Goal: Task Accomplishment & Management: Use online tool/utility

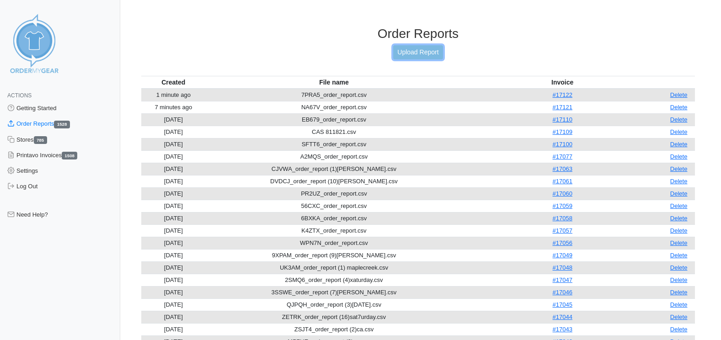
click at [423, 56] on link "Upload Report" at bounding box center [417, 52] width 49 height 14
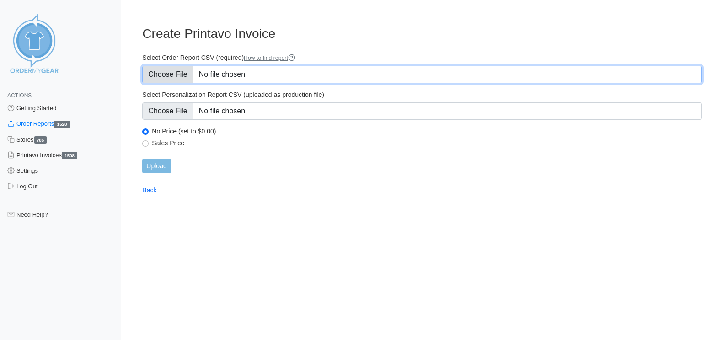
click at [173, 74] on input "Select Order Report CSV (required) How to find report" at bounding box center [422, 74] width 560 height 17
type input "C:\fakepath\Emm2425.csv"
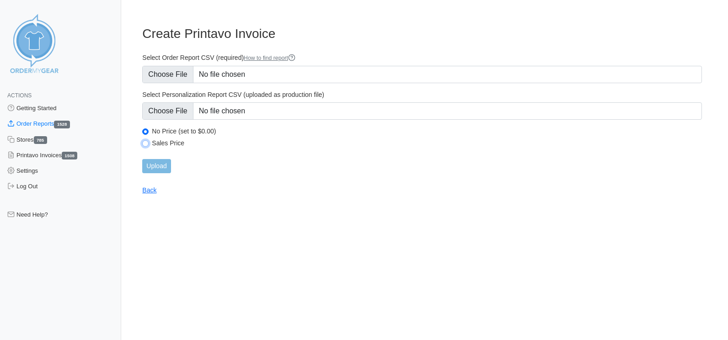
click at [145, 143] on input "Sales Price" at bounding box center [145, 143] width 6 height 6
radio input "true"
click at [161, 171] on input "Upload" at bounding box center [156, 166] width 28 height 14
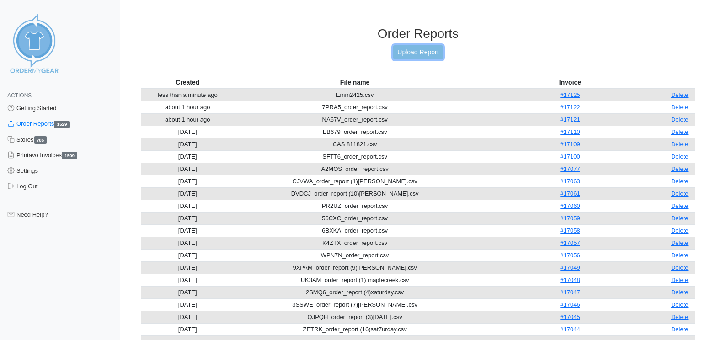
click at [429, 51] on link "Upload Report" at bounding box center [417, 52] width 49 height 14
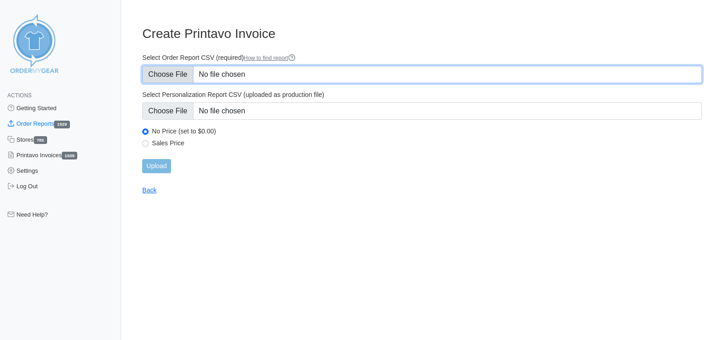
click at [183, 75] on input "Select Order Report CSV (required) How to find report" at bounding box center [422, 74] width 560 height 17
type input "C:\fakepath\2NHWP_order_report.csv"
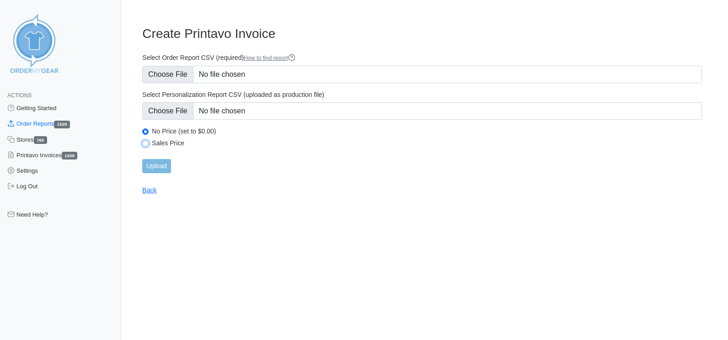
click at [146, 143] on input "Sales Price" at bounding box center [145, 143] width 6 height 6
radio input "true"
click at [167, 168] on input "Upload" at bounding box center [156, 166] width 28 height 14
